Goal: Information Seeking & Learning: Learn about a topic

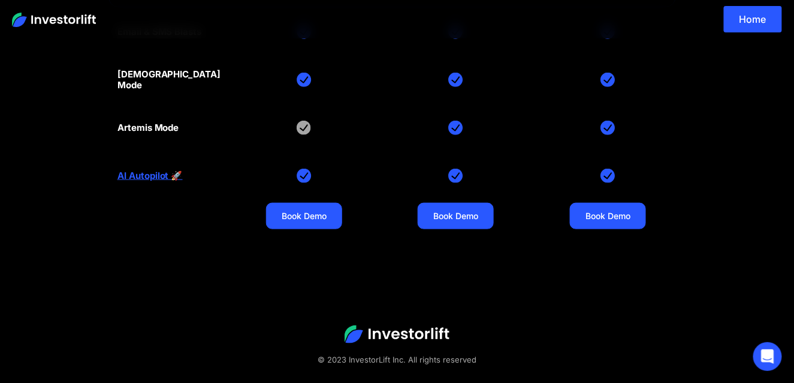
scroll to position [324, 0]
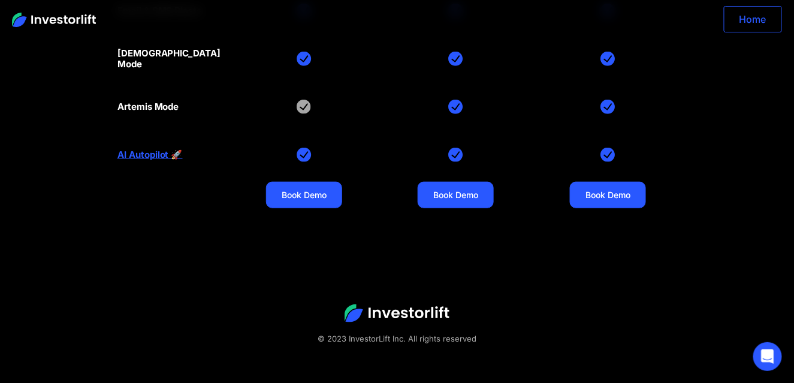
click at [758, 23] on link "Home" at bounding box center [753, 19] width 58 height 26
